Goal: Task Accomplishment & Management: Manage account settings

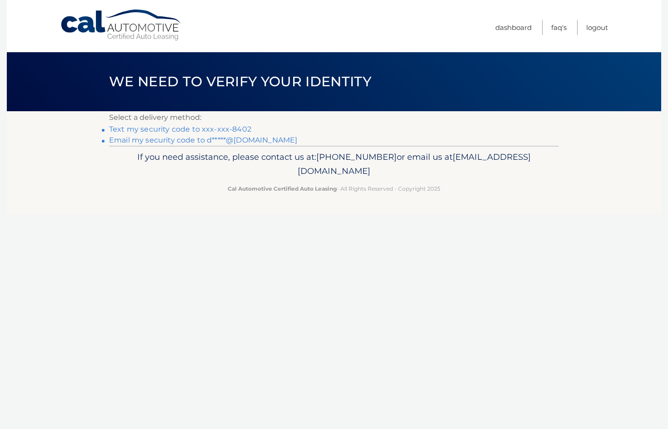
click at [182, 141] on link "Email my security code to d*****@msn.com" at bounding box center [203, 140] width 188 height 9
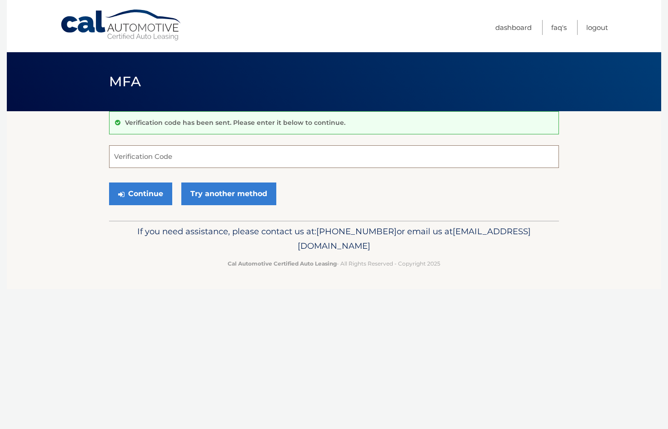
click at [165, 161] on input "Verification Code" at bounding box center [334, 156] width 450 height 23
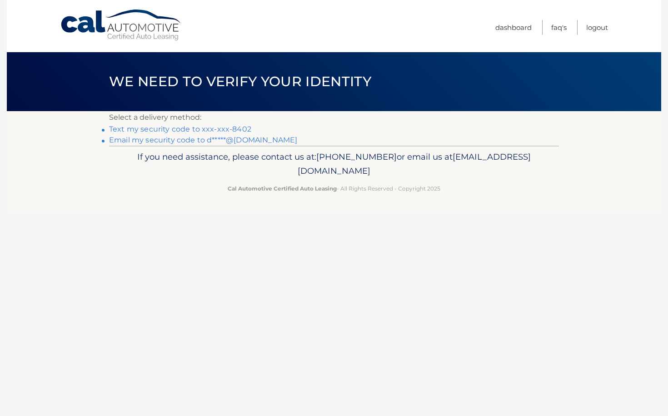
click at [218, 142] on link "Email my security code to d*****@msn.com" at bounding box center [203, 140] width 188 height 9
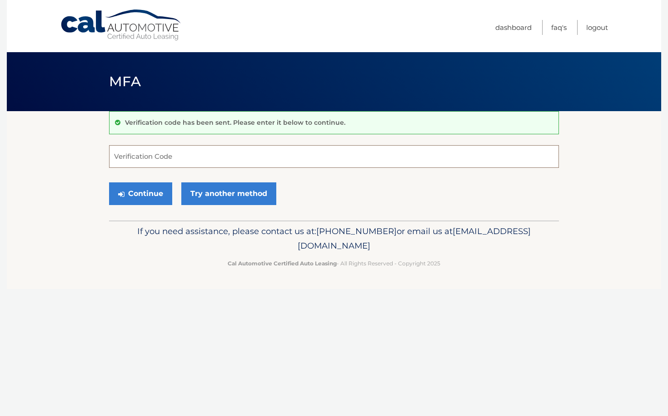
click at [196, 156] on input "Verification Code" at bounding box center [334, 156] width 450 height 23
type input "699155"
click at [153, 193] on button "Continue" at bounding box center [140, 194] width 63 height 23
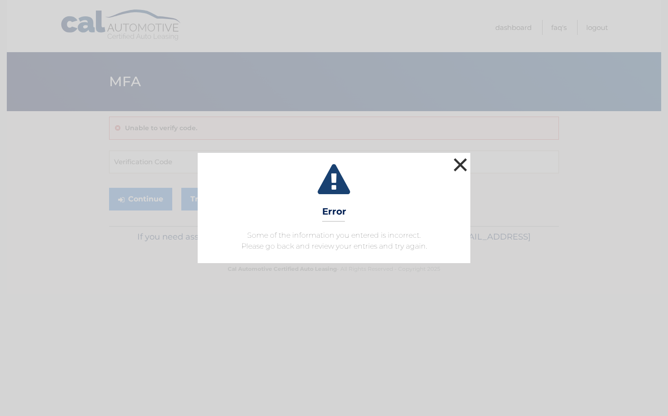
click at [460, 167] on button "×" at bounding box center [460, 165] width 18 height 18
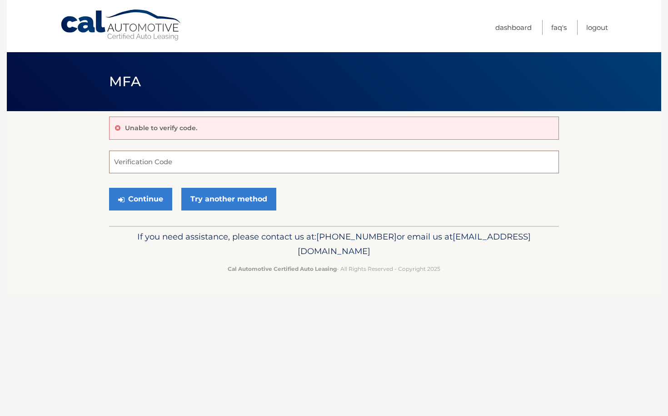
click at [226, 164] on input "Verification Code" at bounding box center [334, 162] width 450 height 23
type input "699150"
click at [146, 197] on button "Continue" at bounding box center [140, 199] width 63 height 23
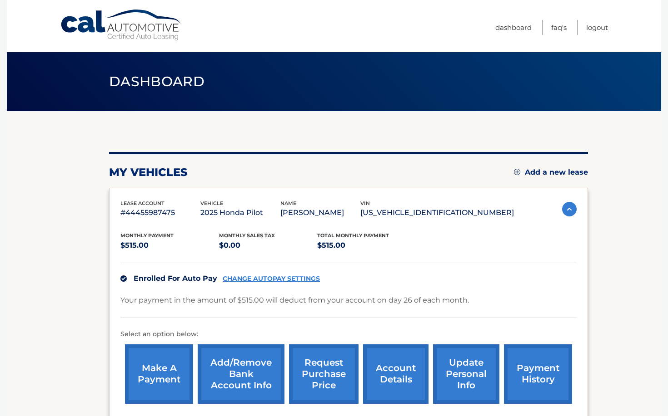
scroll to position [3, 0]
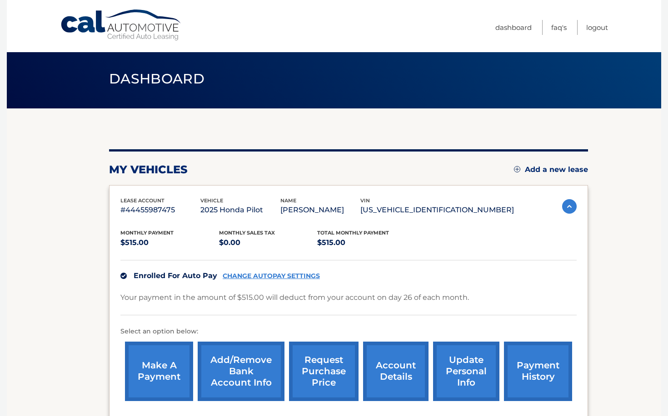
click at [282, 275] on link "CHANGE AUTOPAY SETTINGS" at bounding box center [271, 276] width 97 height 8
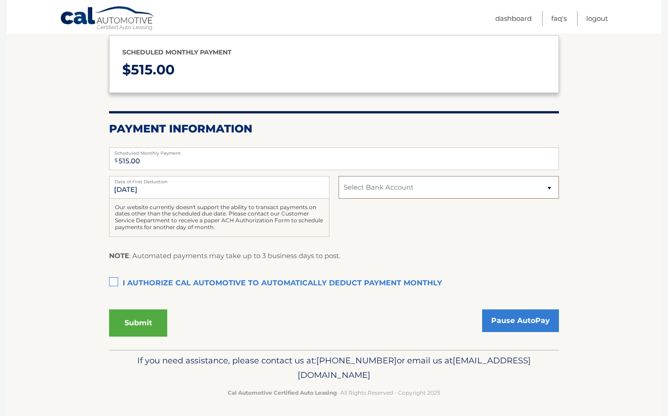
scroll to position [108, 0]
select select "YTIwNmViN2MtNjU2Yy00ZmU4LWI2NDAtMGJhZDk0ZmI1OWYx"
select select
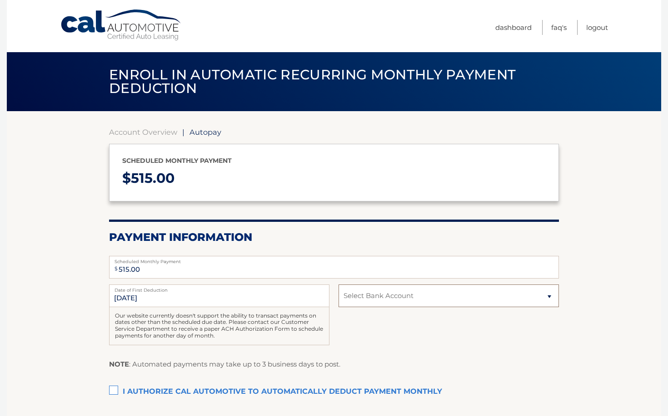
scroll to position [0, 0]
click at [519, 28] on link "Dashboard" at bounding box center [513, 27] width 36 height 15
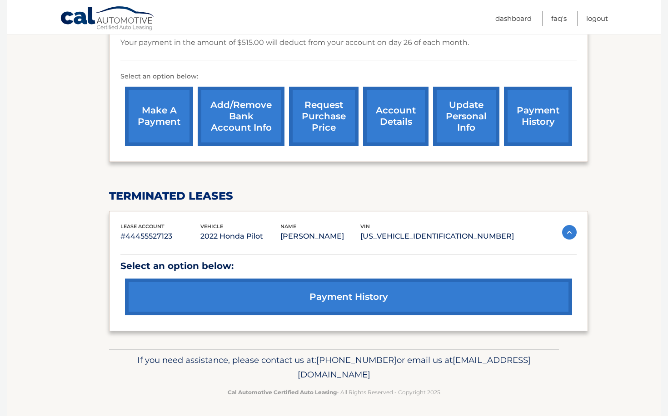
scroll to position [257, 0]
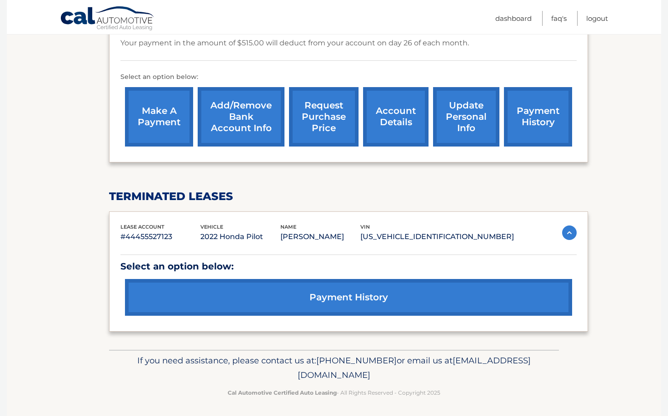
click at [260, 122] on link "Add/Remove bank account info" at bounding box center [241, 116] width 87 height 59
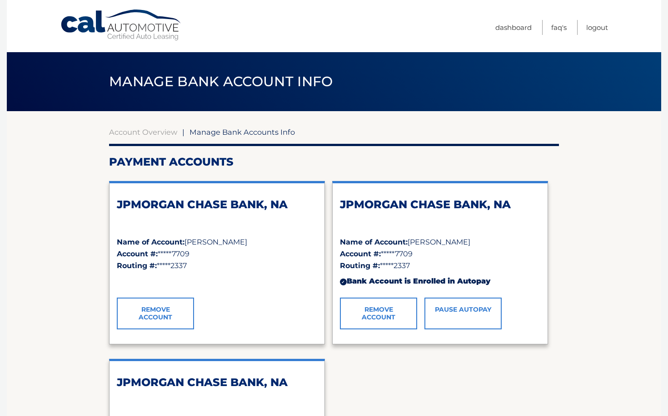
click at [171, 308] on link "Remove Account" at bounding box center [155, 314] width 77 height 32
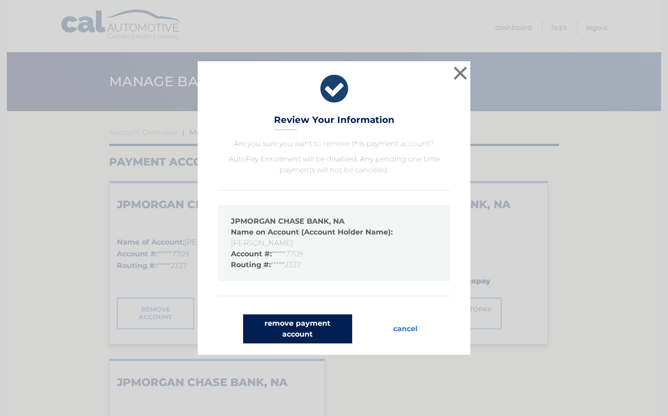
click at [299, 322] on button "remove payment account" at bounding box center [297, 329] width 109 height 29
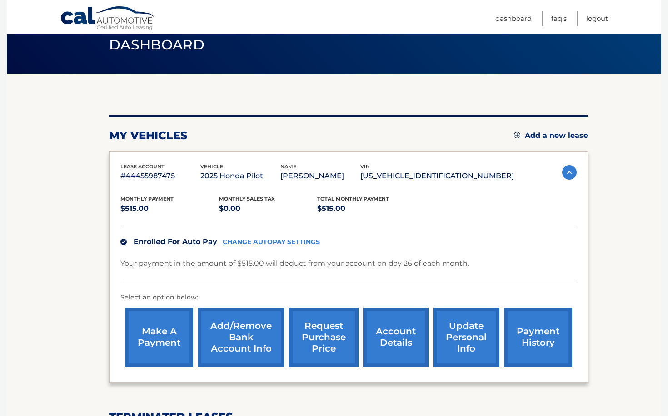
scroll to position [37, 0]
click at [243, 332] on link "Add/Remove bank account info" at bounding box center [241, 337] width 87 height 59
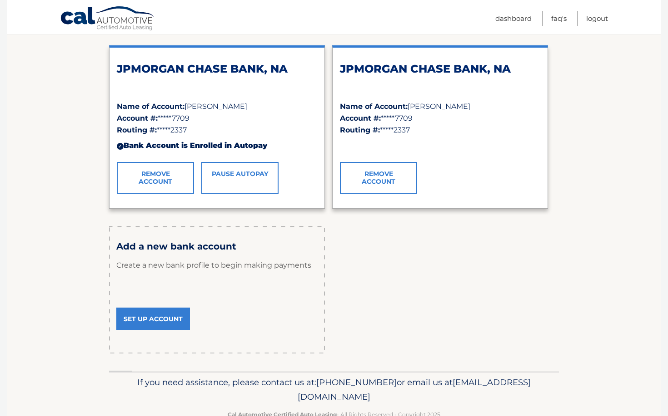
scroll to position [134, 0]
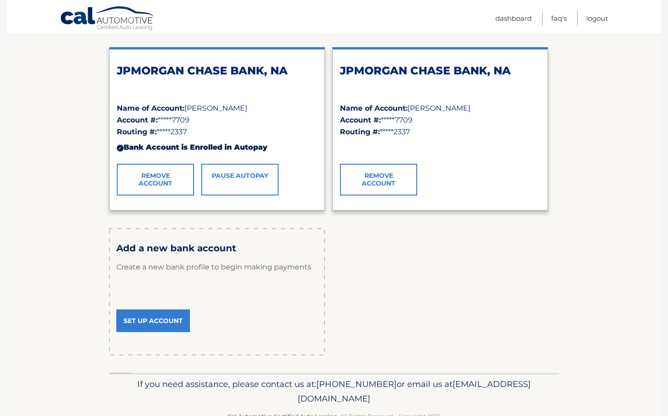
click at [163, 316] on link "Set Up Account" at bounding box center [153, 321] width 74 height 23
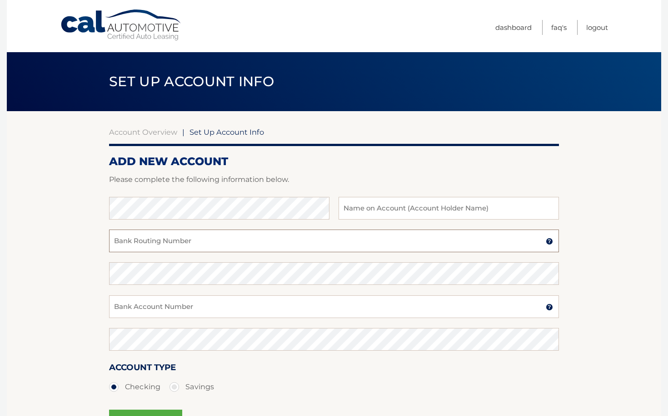
click at [206, 244] on input "Bank Routing Number" at bounding box center [334, 241] width 450 height 23
click at [344, 207] on input "text" at bounding box center [448, 208] width 220 height 23
type input "Lynn Hameda"
click at [206, 241] on input "Bank Routing Number" at bounding box center [334, 241] width 450 height 23
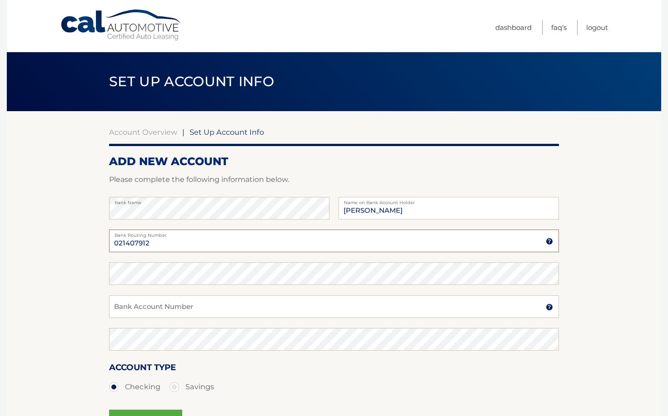
type input "021407912"
click at [139, 308] on input "Bank Account Number" at bounding box center [334, 307] width 450 height 23
type input "1485339481"
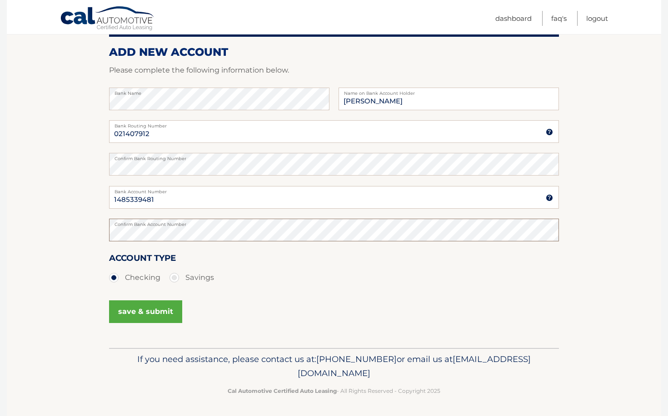
scroll to position [109, 0]
click at [130, 314] on button "save & submit" at bounding box center [145, 312] width 73 height 23
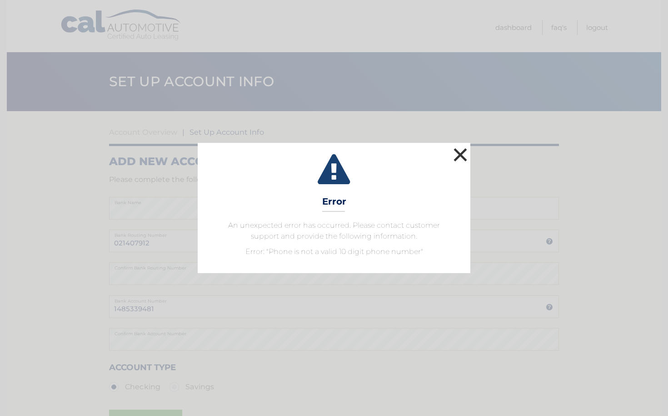
click at [462, 156] on button "×" at bounding box center [460, 155] width 18 height 18
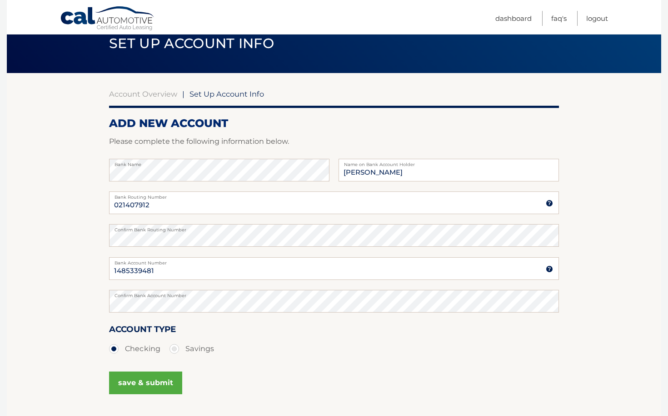
scroll to position [39, 0]
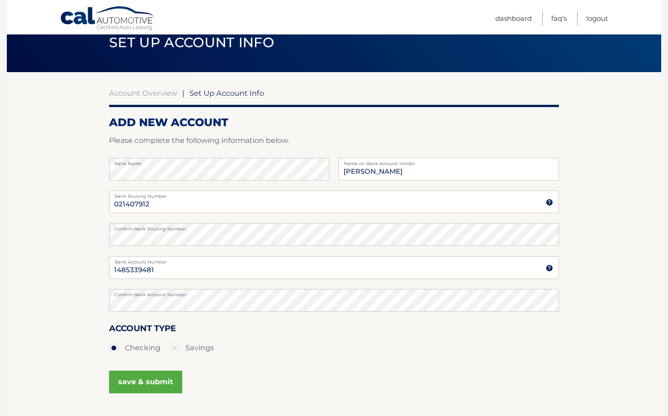
click at [551, 268] on img at bounding box center [548, 268] width 7 height 7
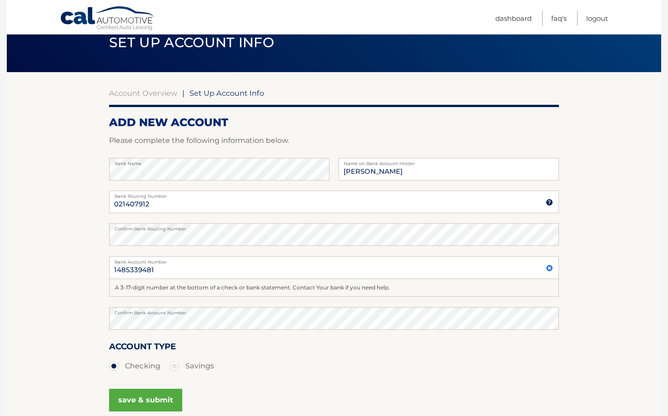
click at [579, 268] on section "Account Overview | Set Up Account Info ADD NEW ACCOUNT Please complete the foll…" at bounding box center [334, 254] width 654 height 365
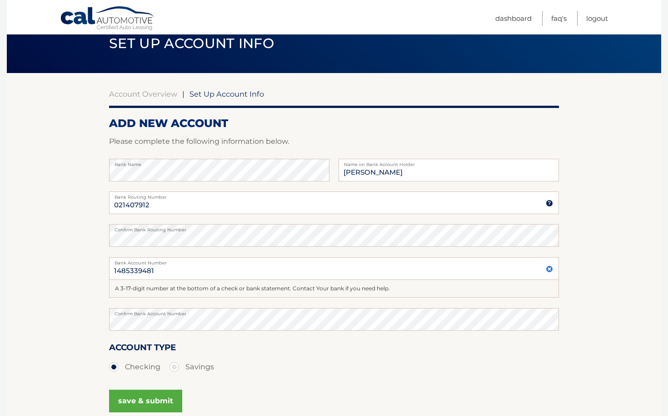
scroll to position [37, 0]
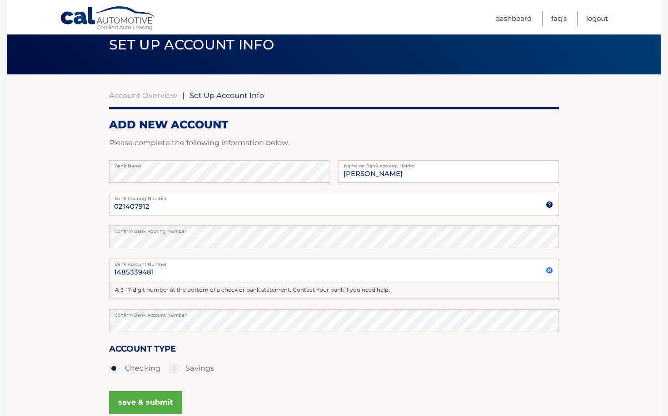
click at [137, 399] on button "save & submit" at bounding box center [145, 402] width 73 height 23
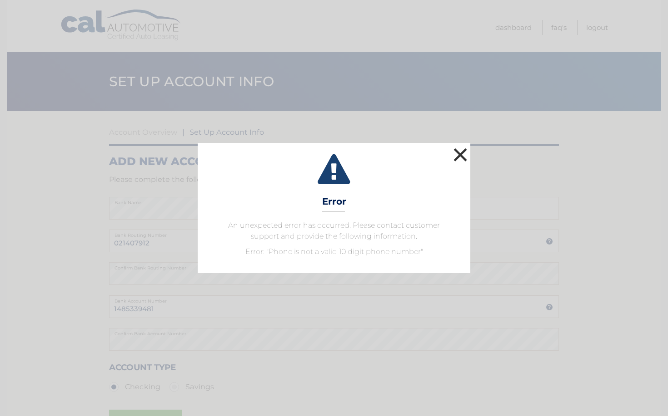
click at [465, 155] on button "×" at bounding box center [460, 155] width 18 height 18
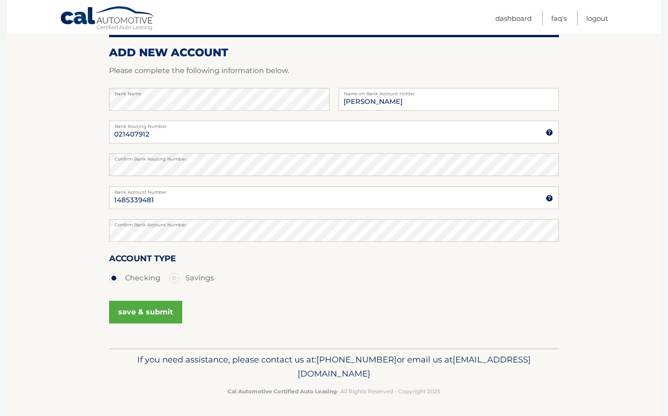
scroll to position [107, 0]
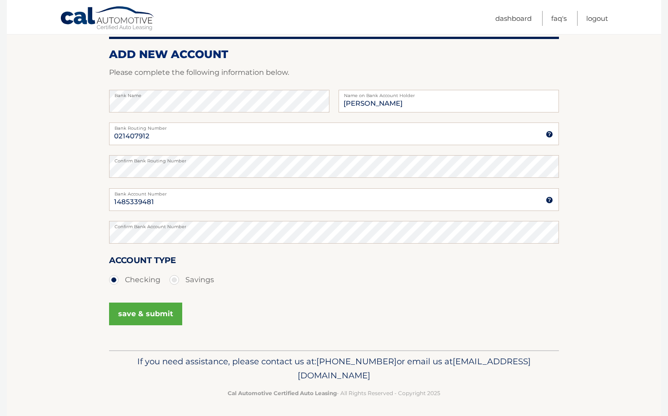
click at [172, 128] on label "Bank Routing Number" at bounding box center [334, 126] width 450 height 7
click at [172, 128] on input "021407912" at bounding box center [334, 134] width 450 height 23
click at [163, 160] on label "Confirm Bank Routing Number" at bounding box center [334, 158] width 450 height 7
click at [165, 201] on input "1485339481" at bounding box center [334, 199] width 450 height 23
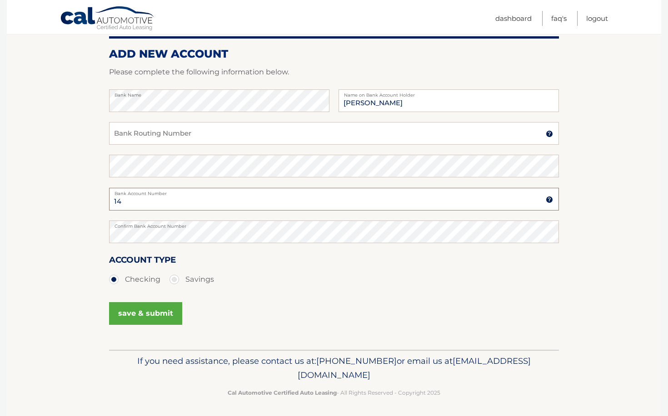
type input "1"
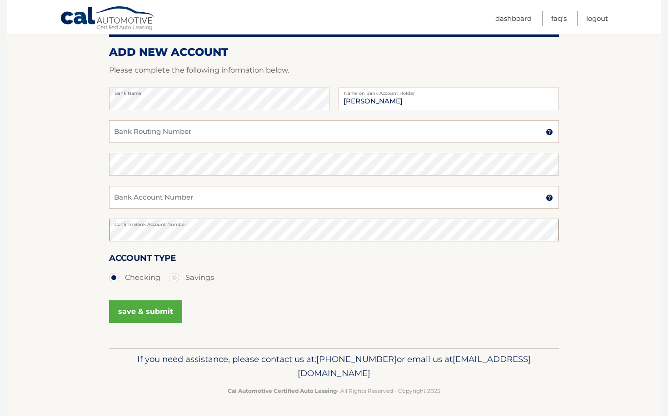
scroll to position [109, 0]
click at [598, 21] on link "Logout" at bounding box center [597, 18] width 22 height 15
click at [598, 18] on link "Logout" at bounding box center [597, 18] width 22 height 15
